Goal: Task Accomplishment & Management: Complete application form

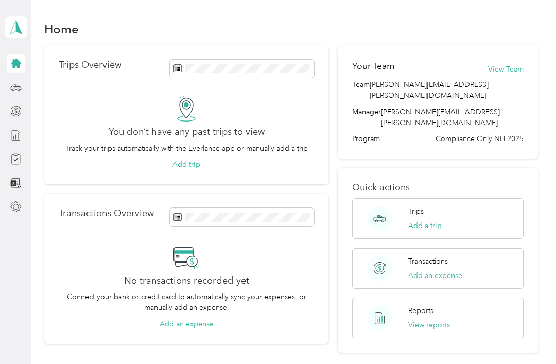
click at [15, 137] on line at bounding box center [15, 137] width 0 height 4
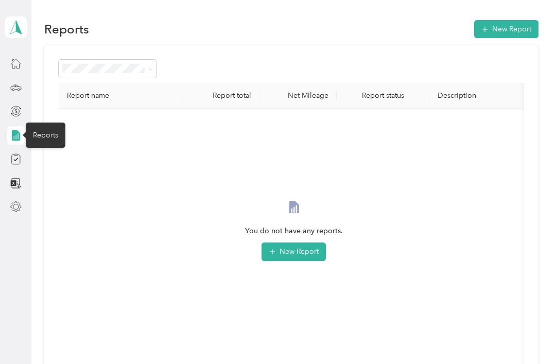
click at [11, 167] on div at bounding box center [16, 159] width 18 height 19
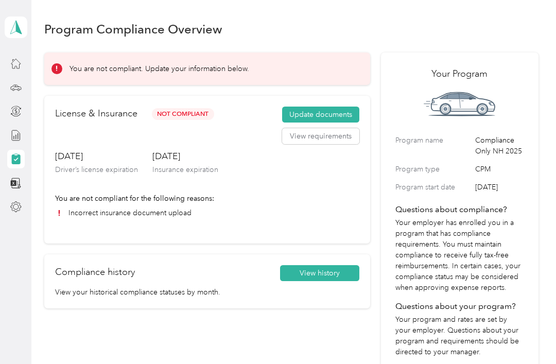
click at [336, 115] on button "Update documents" at bounding box center [320, 115] width 77 height 16
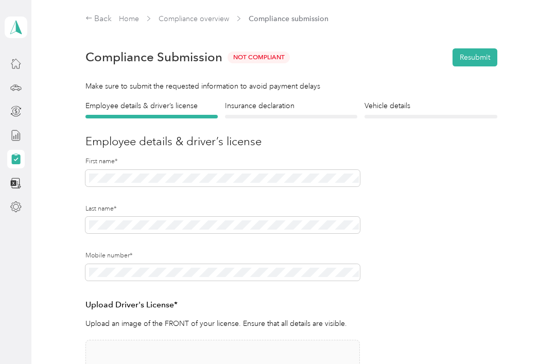
click at [299, 118] on div at bounding box center [291, 117] width 132 height 4
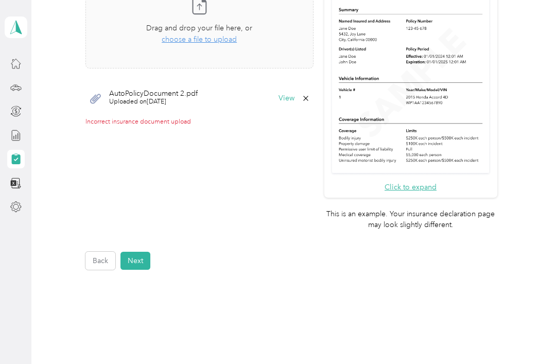
scroll to position [321, 0]
click at [220, 43] on span "choose a file to upload" at bounding box center [199, 40] width 75 height 9
click at [235, 46] on div "Take a photo or choose a photo from your library Drag and drop your file here, …" at bounding box center [199, 20] width 211 height 80
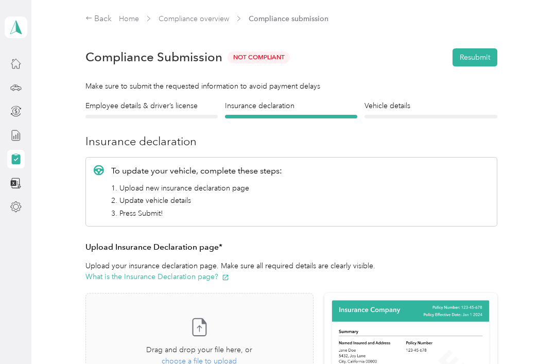
scroll to position [0, 0]
